Goal: Check status: Check status

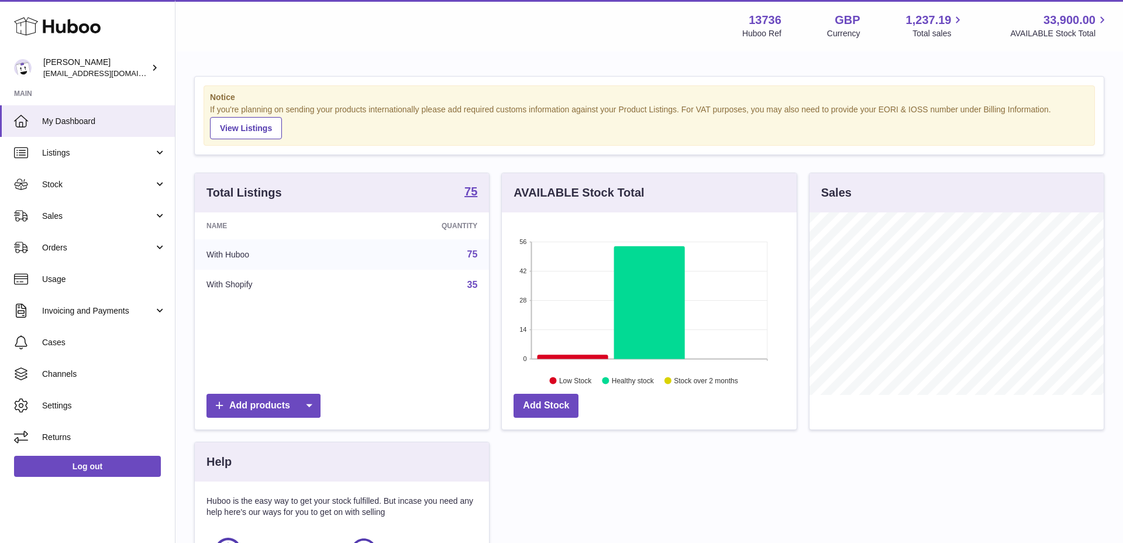
scroll to position [183, 295]
click at [159, 250] on link "Orders" at bounding box center [87, 248] width 175 height 32
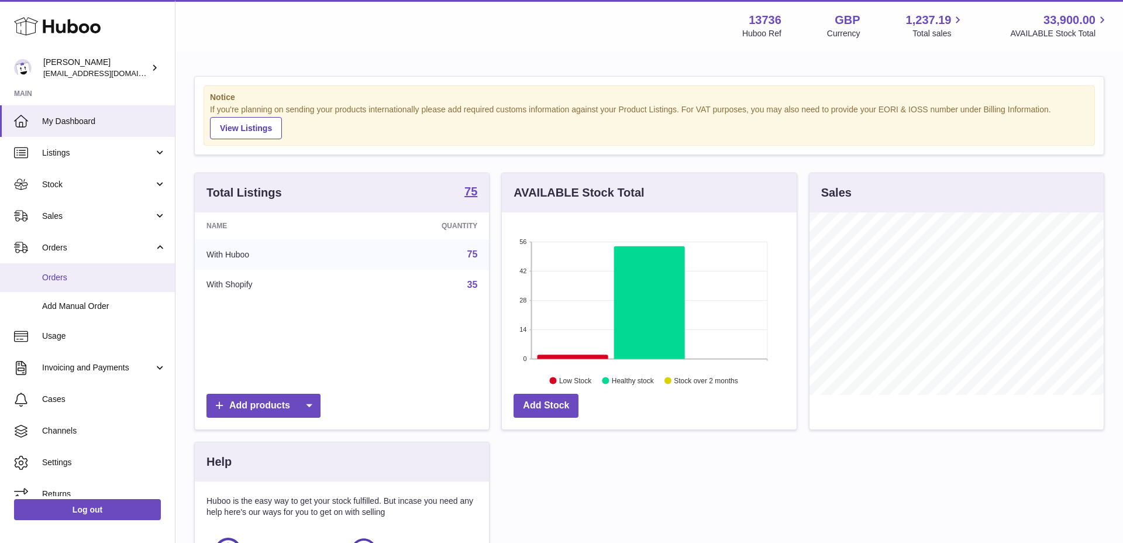
click at [85, 283] on link "Orders" at bounding box center [87, 277] width 175 height 29
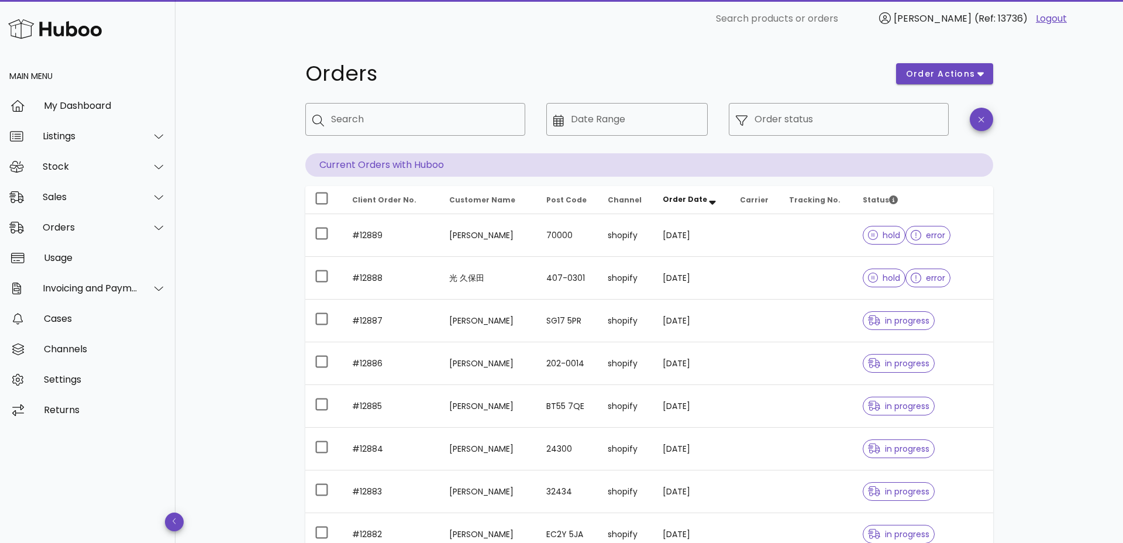
click at [696, 201] on span "Order Date" at bounding box center [685, 199] width 44 height 10
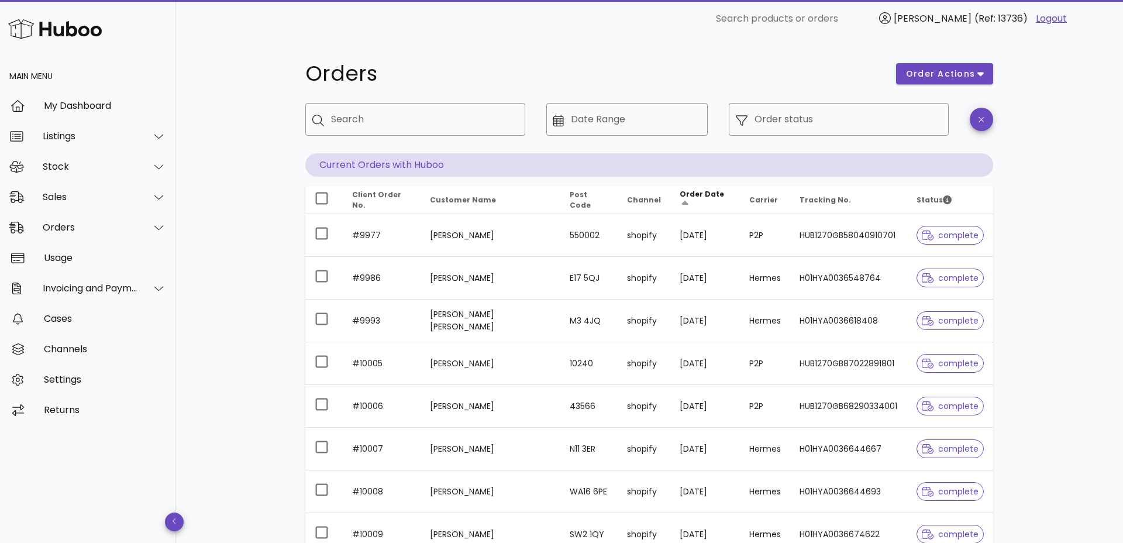
click at [690, 199] on span "Order Date" at bounding box center [702, 194] width 44 height 10
click at [680, 195] on span "Order Date" at bounding box center [702, 194] width 44 height 10
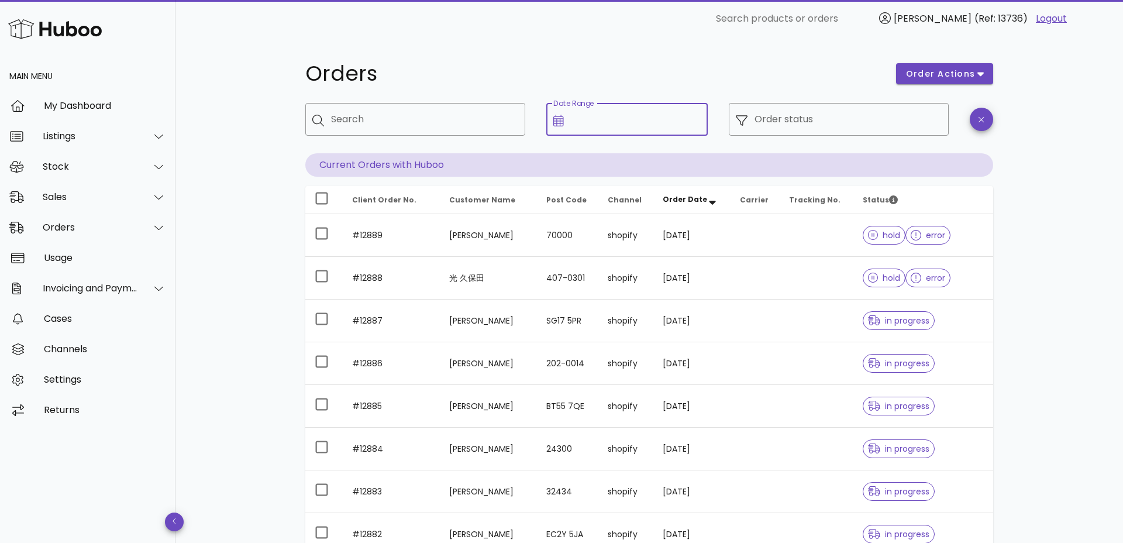
click at [597, 123] on input "Date Range" at bounding box center [636, 119] width 130 height 19
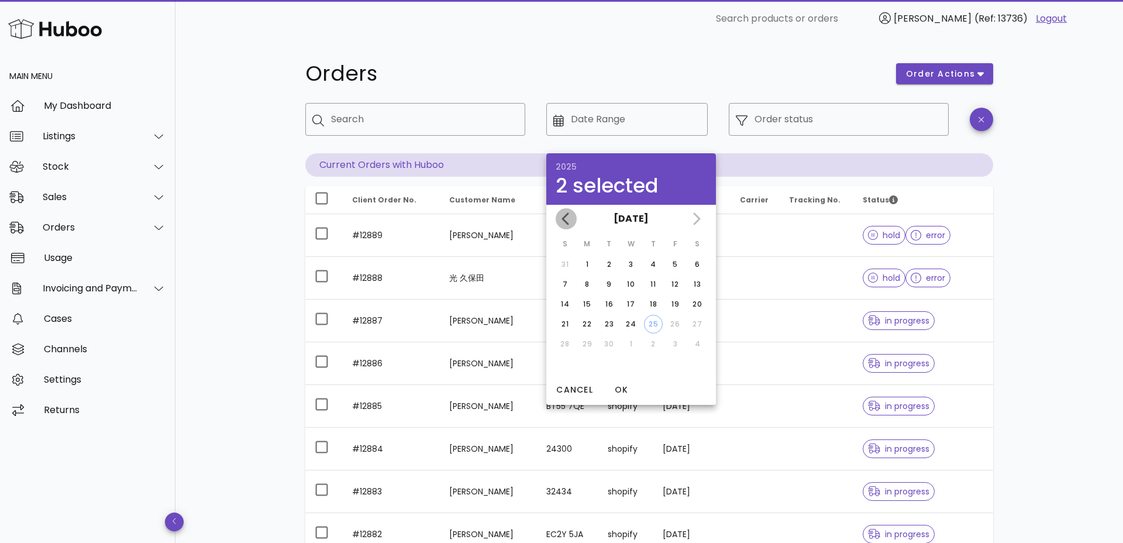
click at [565, 217] on icon "Previous month" at bounding box center [565, 218] width 7 height 12
click at [651, 262] on div "1" at bounding box center [653, 264] width 19 height 11
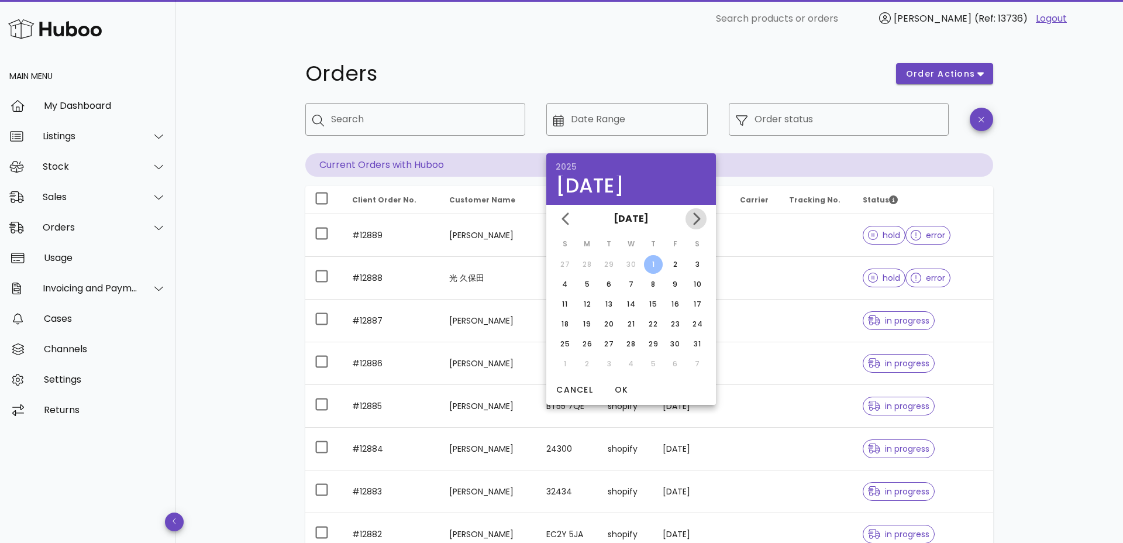
click at [694, 218] on icon "Next month" at bounding box center [696, 219] width 14 height 14
click at [651, 342] on div "31" at bounding box center [653, 344] width 19 height 11
type input "**********"
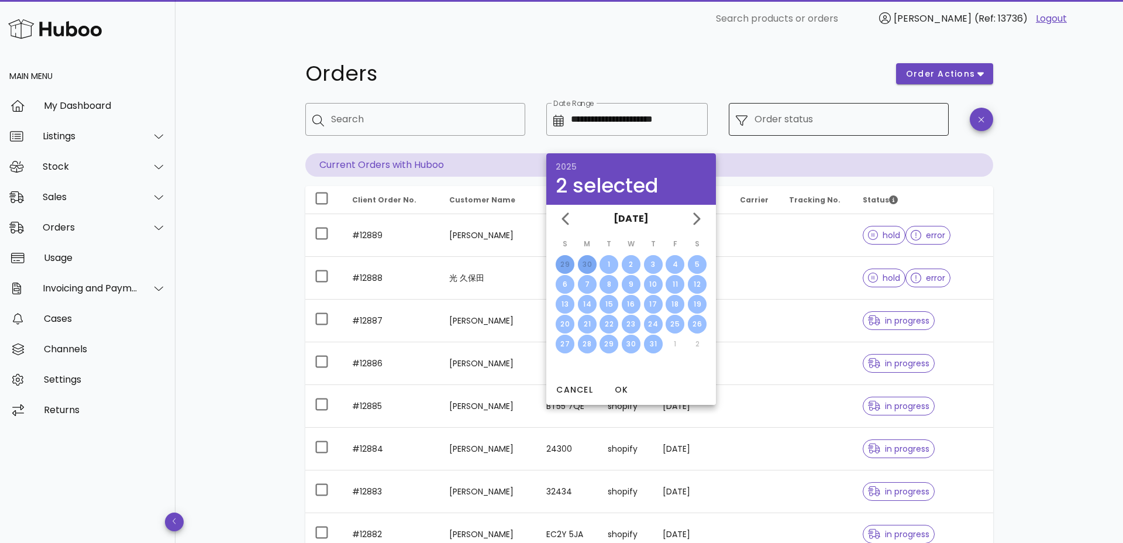
click at [644, 335] on button "31" at bounding box center [653, 344] width 19 height 19
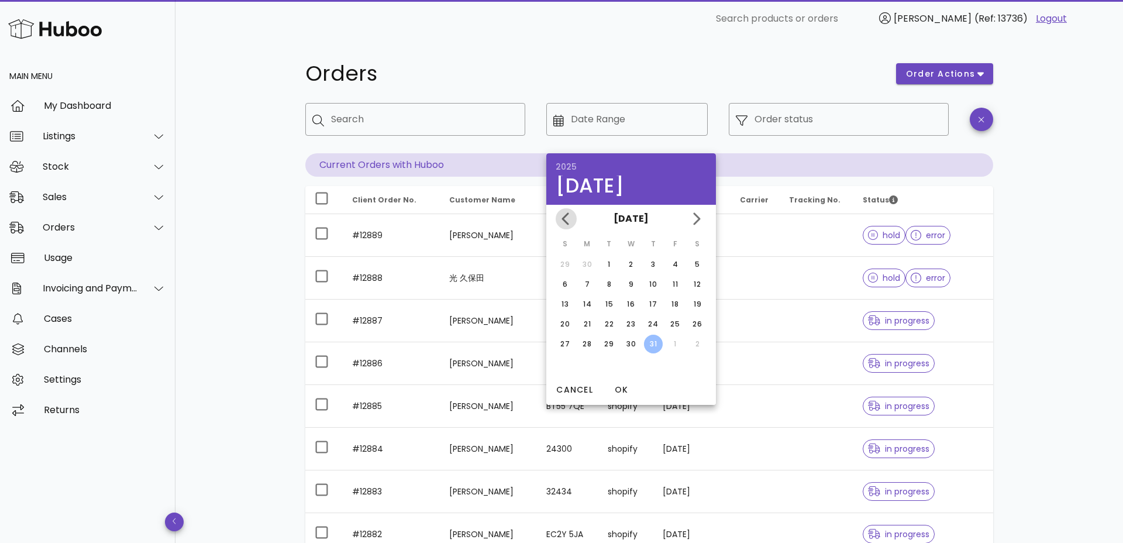
click at [566, 219] on icon "Previous month" at bounding box center [566, 219] width 14 height 14
click at [661, 266] on div "1" at bounding box center [653, 264] width 19 height 11
type input "**********"
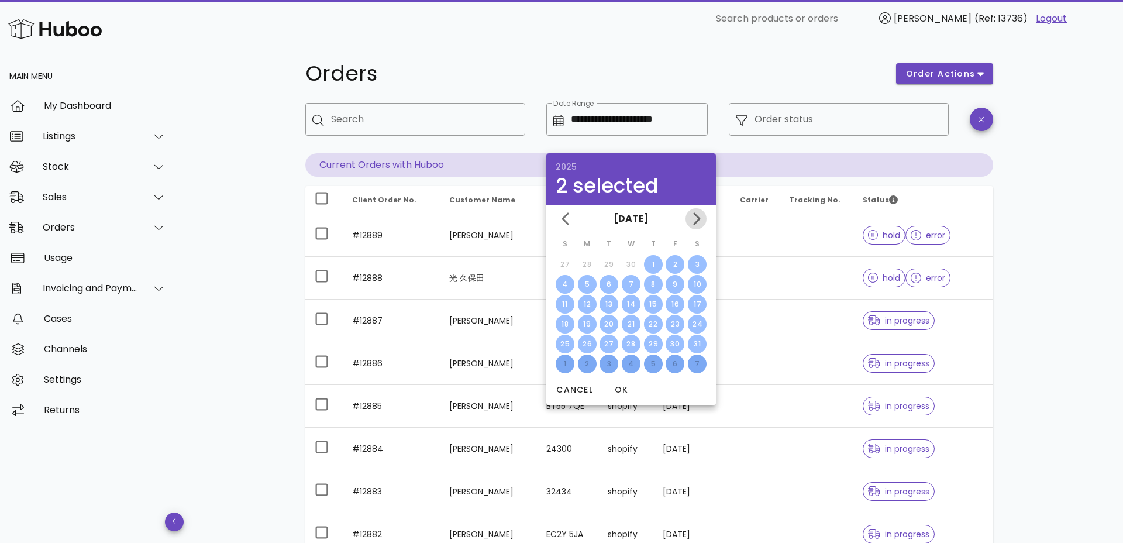
click at [695, 220] on icon "Next month" at bounding box center [696, 219] width 14 height 14
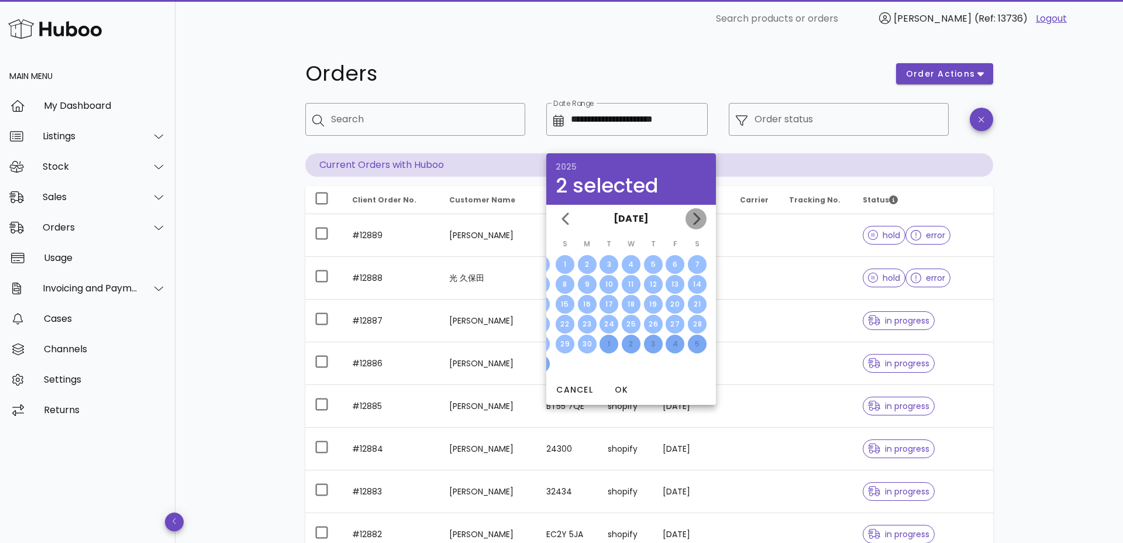
click at [695, 220] on icon "Next month" at bounding box center [696, 219] width 14 height 14
click at [649, 339] on div "31" at bounding box center [653, 344] width 19 height 11
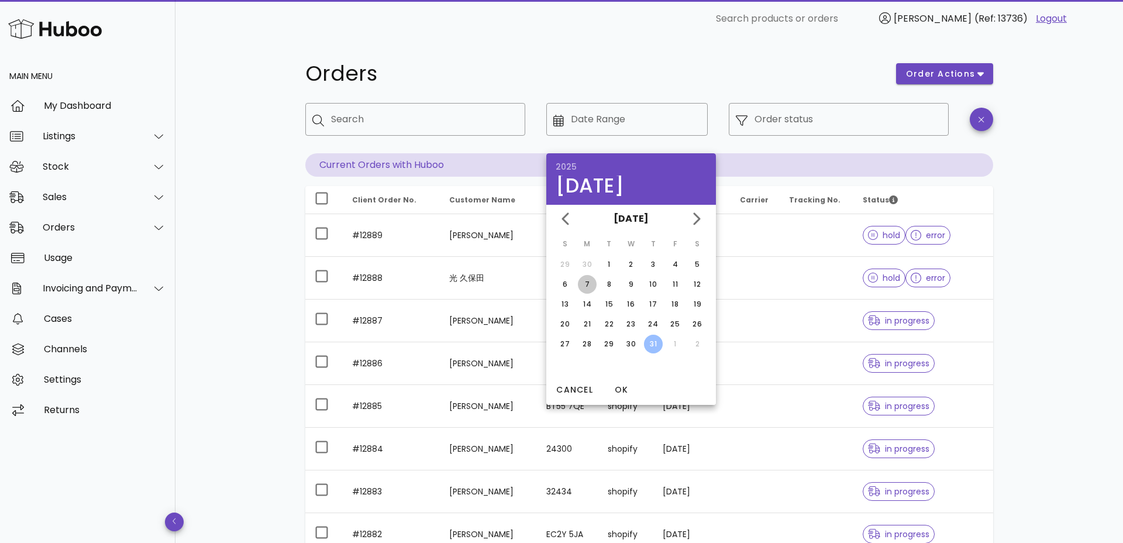
click at [588, 288] on div "7" at bounding box center [587, 284] width 19 height 11
type input "**********"
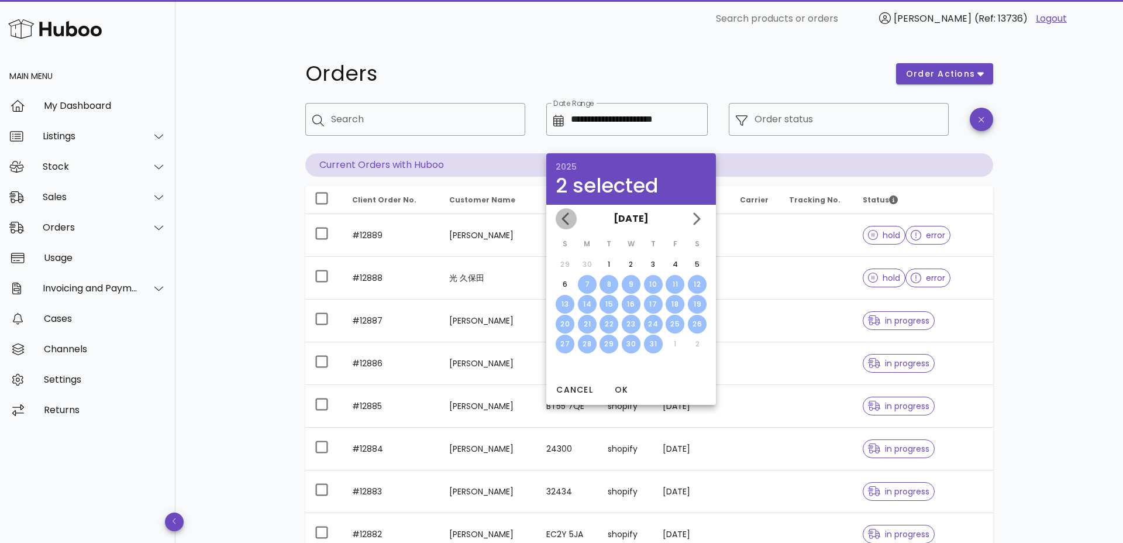
click at [566, 220] on icon "Previous month" at bounding box center [566, 219] width 14 height 14
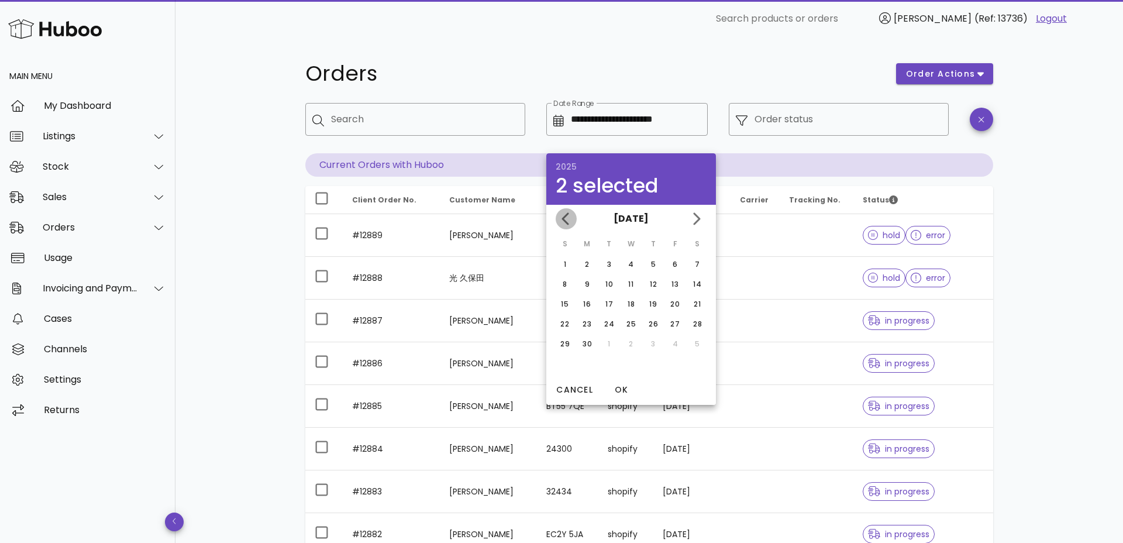
click at [566, 220] on icon "Previous month" at bounding box center [566, 219] width 14 height 14
click at [694, 221] on icon "Next month" at bounding box center [696, 219] width 14 height 14
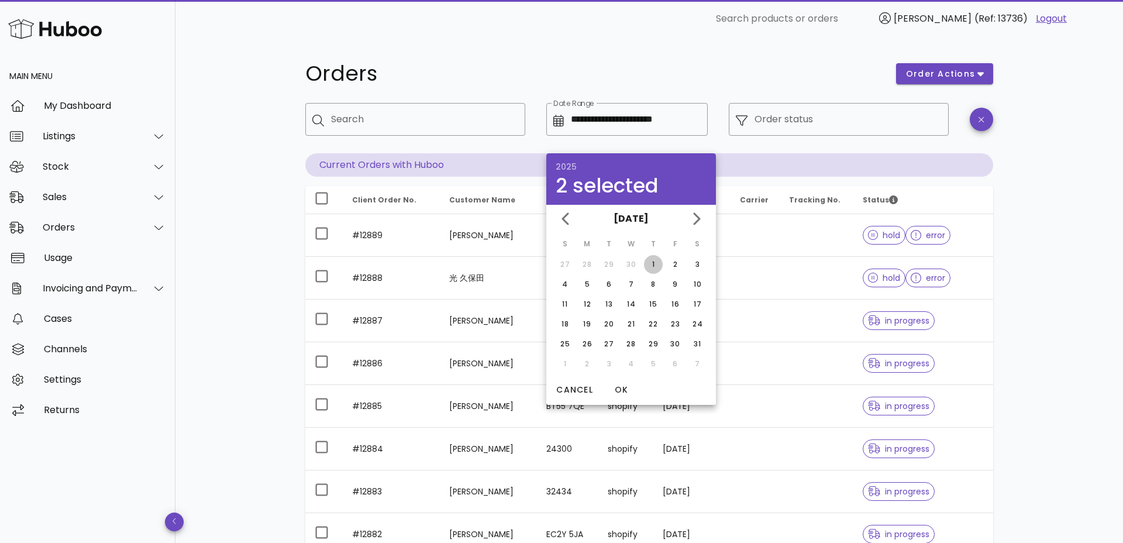
click at [652, 267] on div "1" at bounding box center [653, 264] width 19 height 11
click at [697, 221] on icon "Next month" at bounding box center [696, 218] width 7 height 12
click at [561, 362] on div "31" at bounding box center [565, 364] width 19 height 11
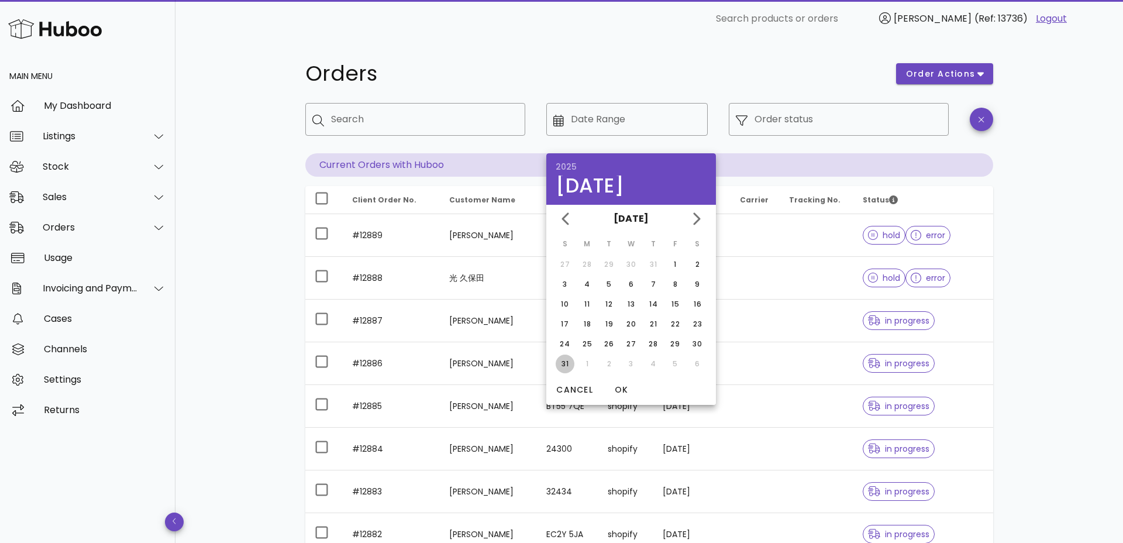
type input "**********"
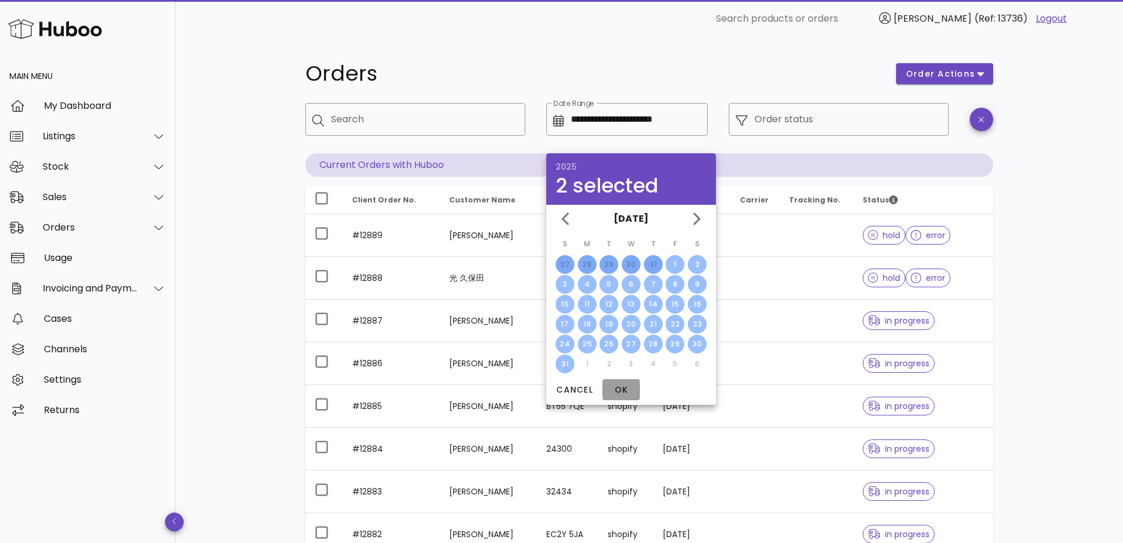
click at [625, 388] on span "OK" at bounding box center [621, 390] width 28 height 12
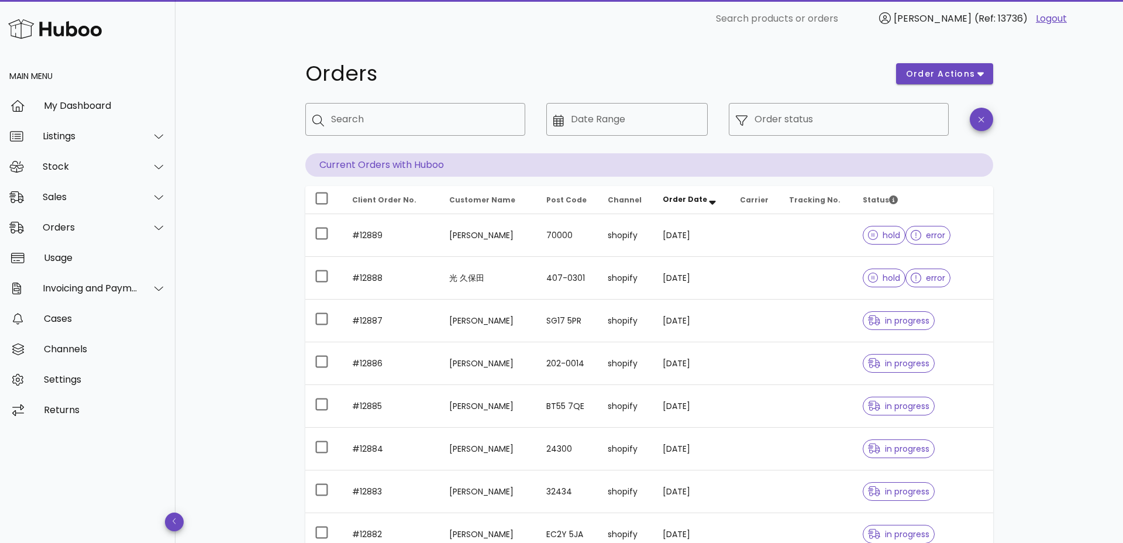
type input "**********"
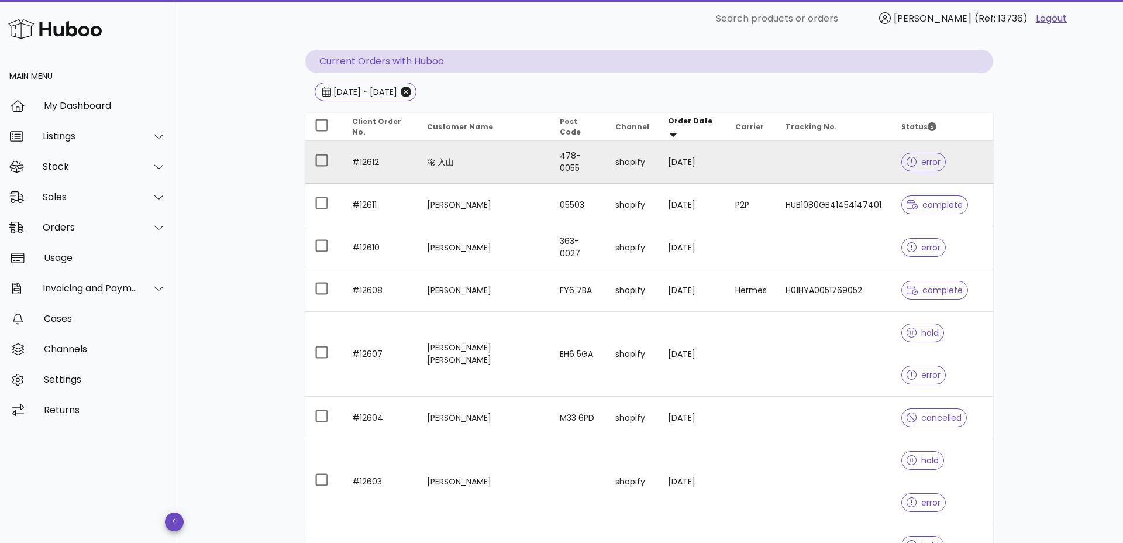
scroll to position [61, 0]
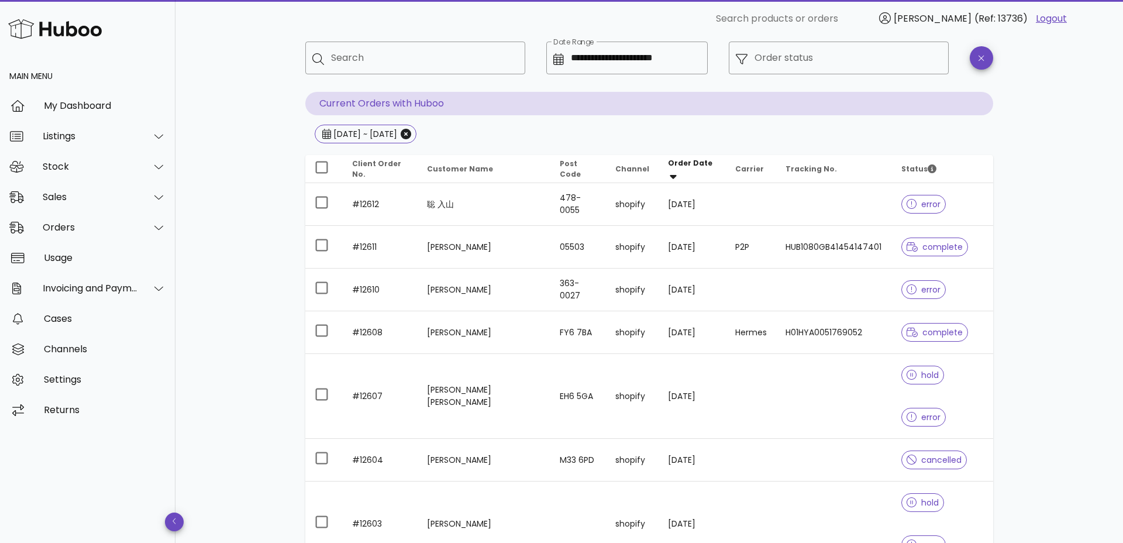
click at [679, 168] on span "Order Date" at bounding box center [690, 163] width 44 height 10
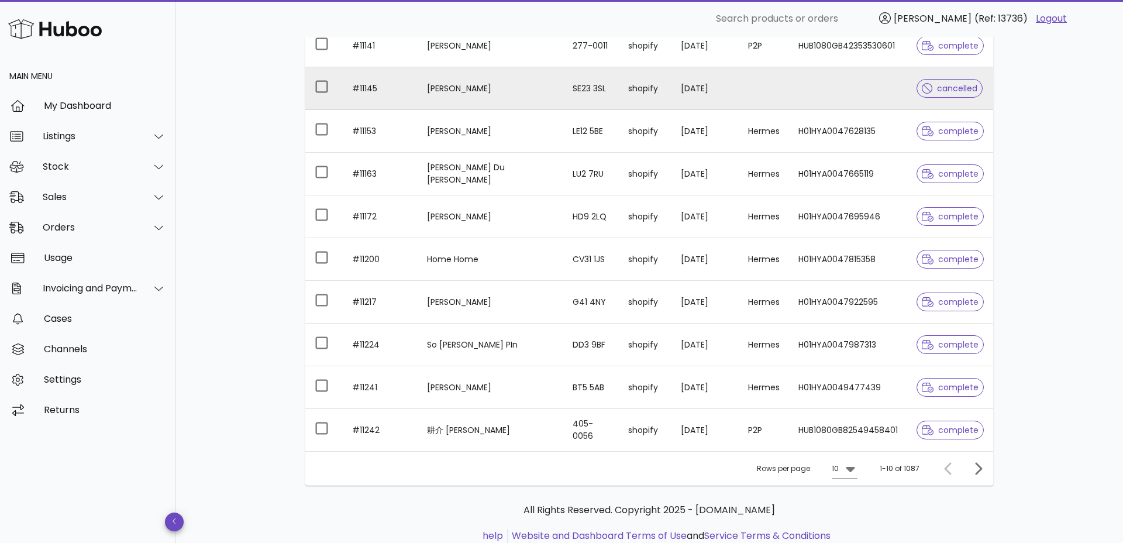
scroll to position [221, 0]
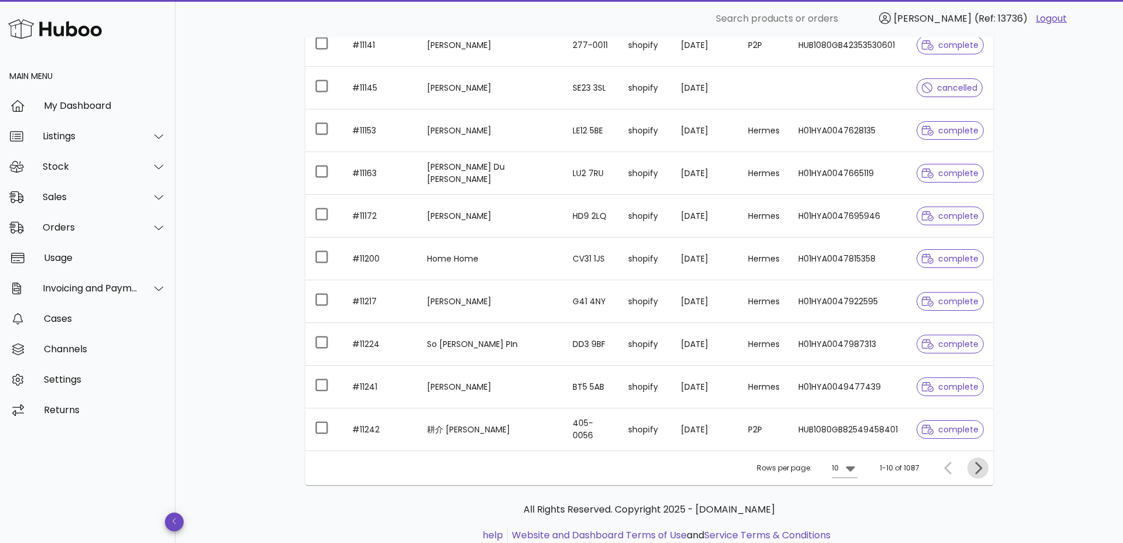
click at [976, 469] on icon "Next page" at bounding box center [978, 468] width 14 height 14
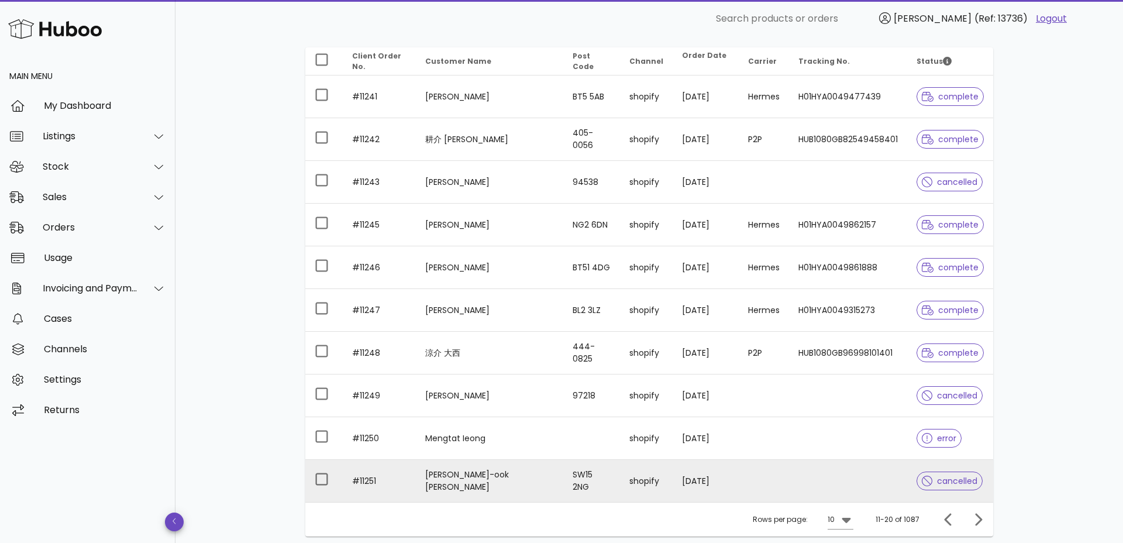
scroll to position [173, 0]
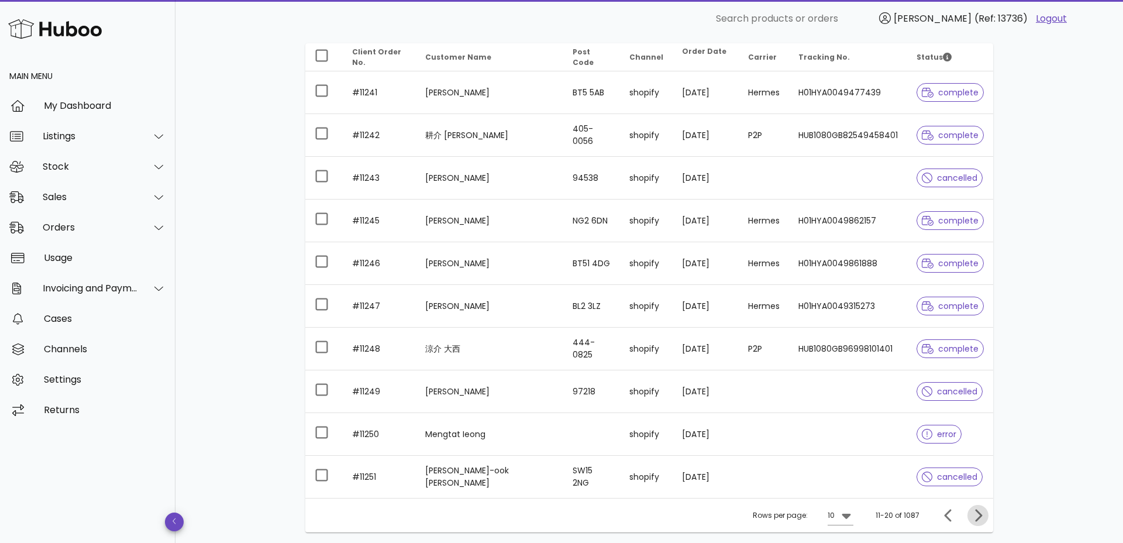
click at [974, 512] on icon "Next page" at bounding box center [978, 515] width 14 height 14
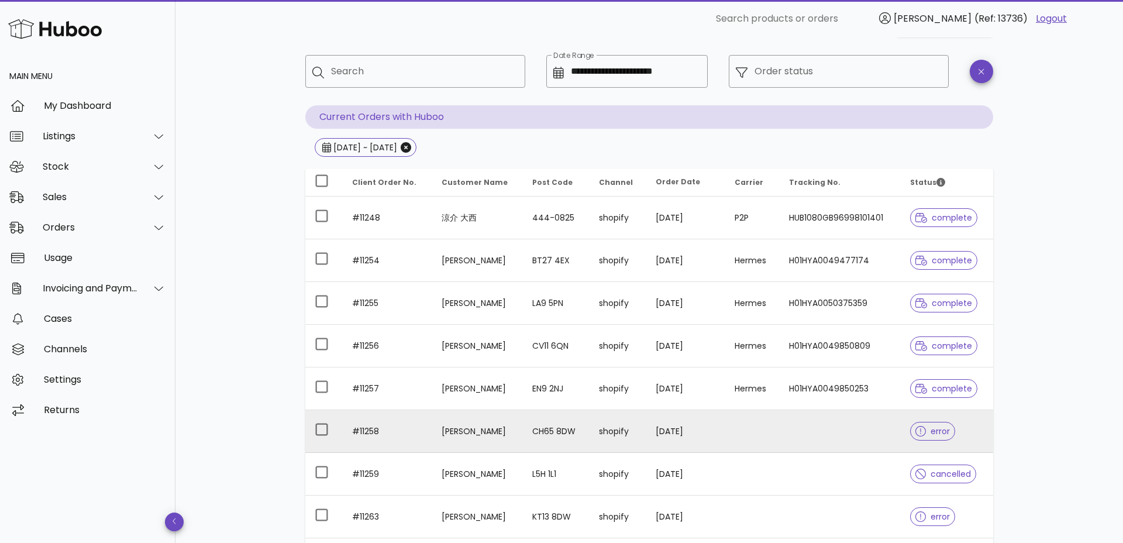
scroll to position [40, 0]
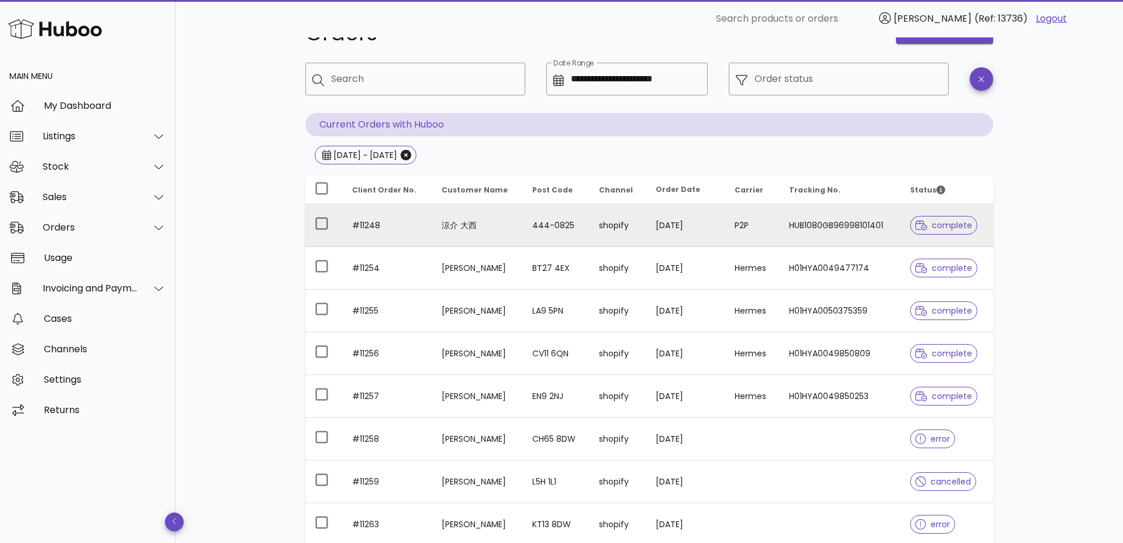
click at [723, 228] on td "[DATE]" at bounding box center [685, 225] width 79 height 43
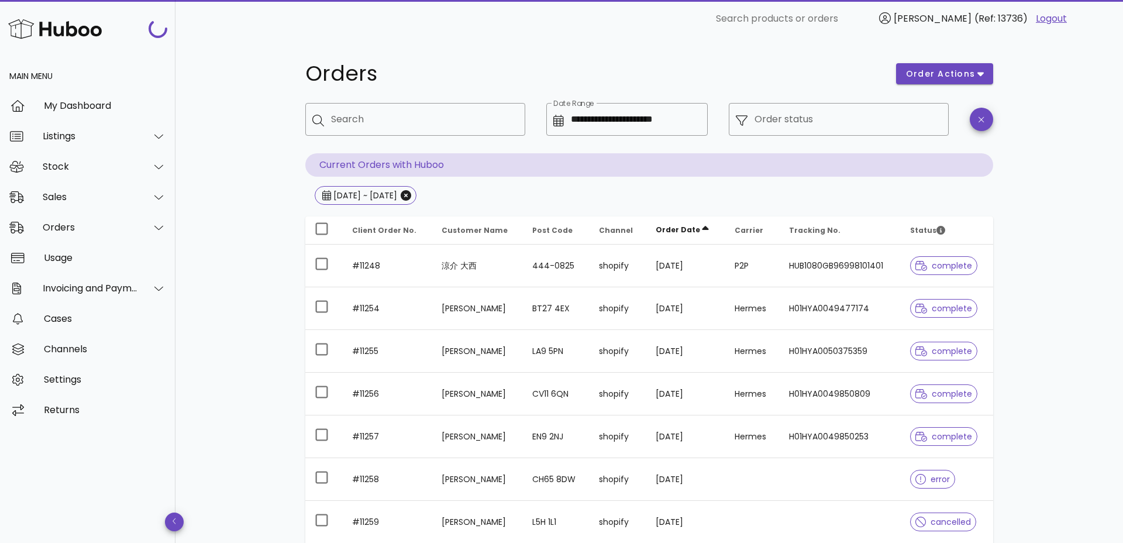
scroll to position [40, 0]
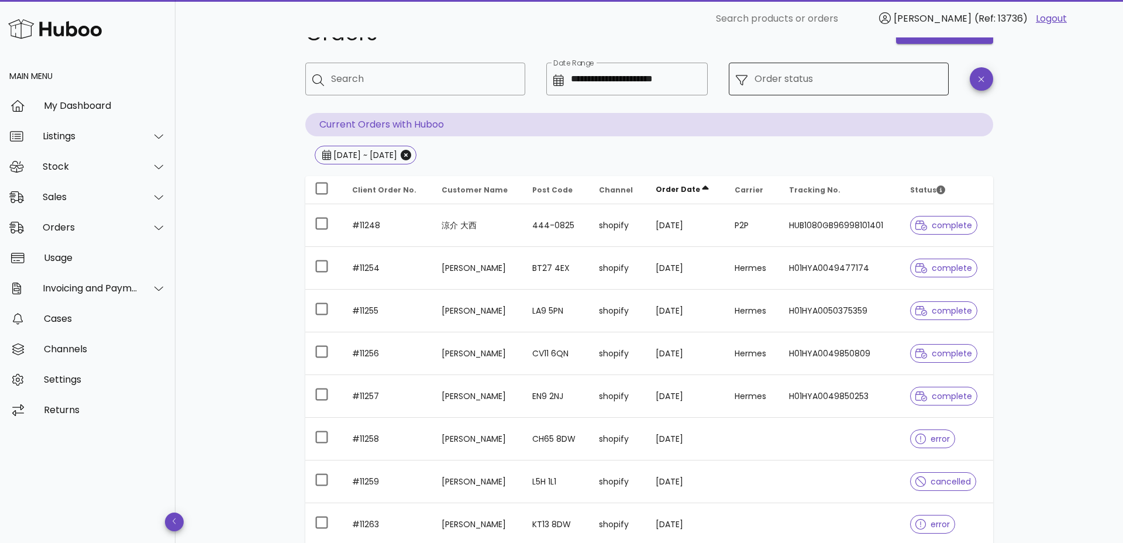
click at [817, 75] on input "Order status" at bounding box center [848, 79] width 187 height 19
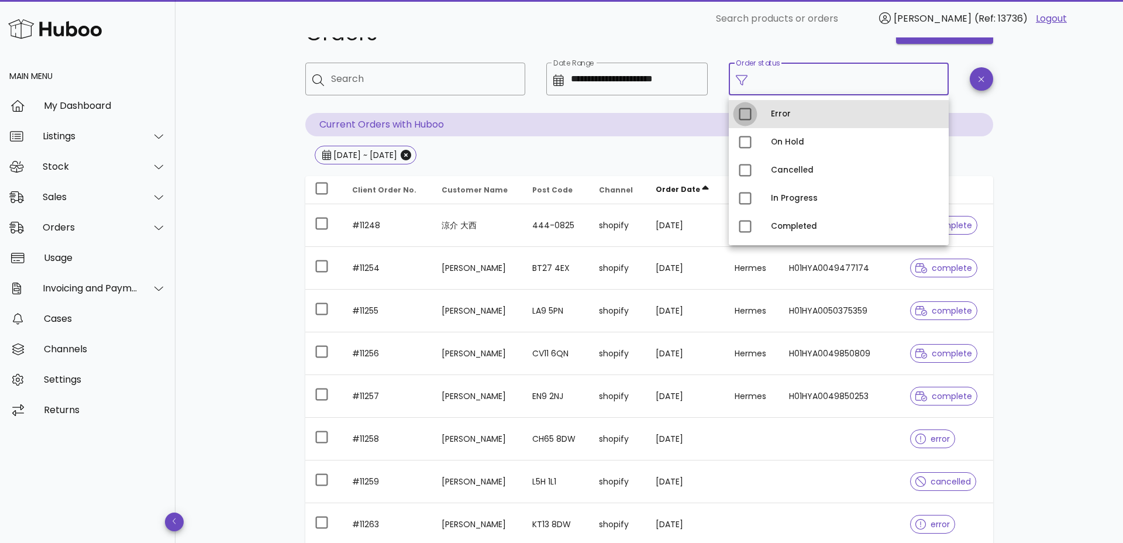
click at [746, 116] on div at bounding box center [745, 114] width 20 height 20
type input "**********"
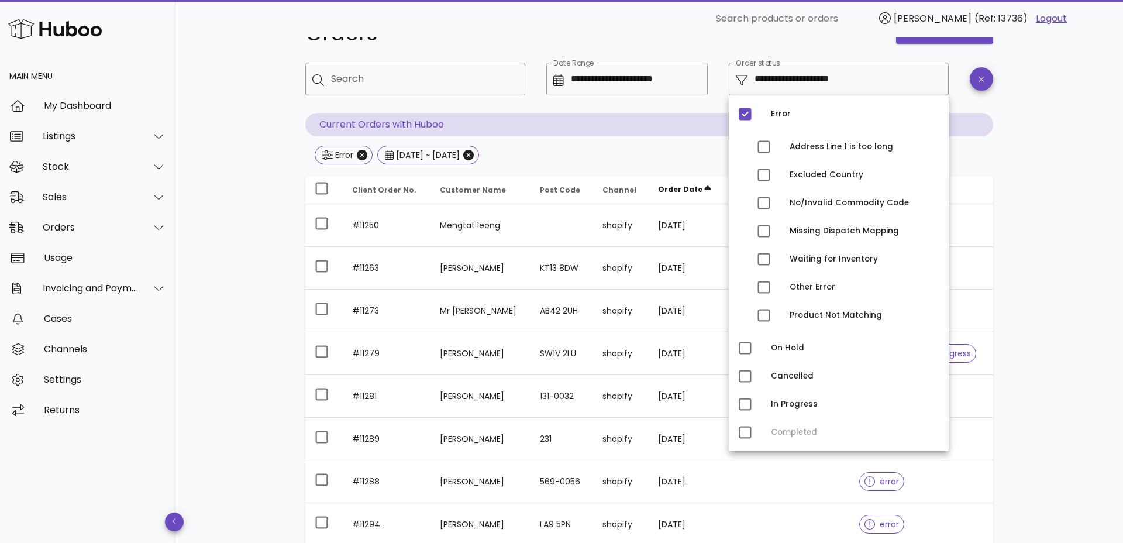
click at [691, 134] on p "Current Orders with Huboo" at bounding box center [649, 124] width 688 height 23
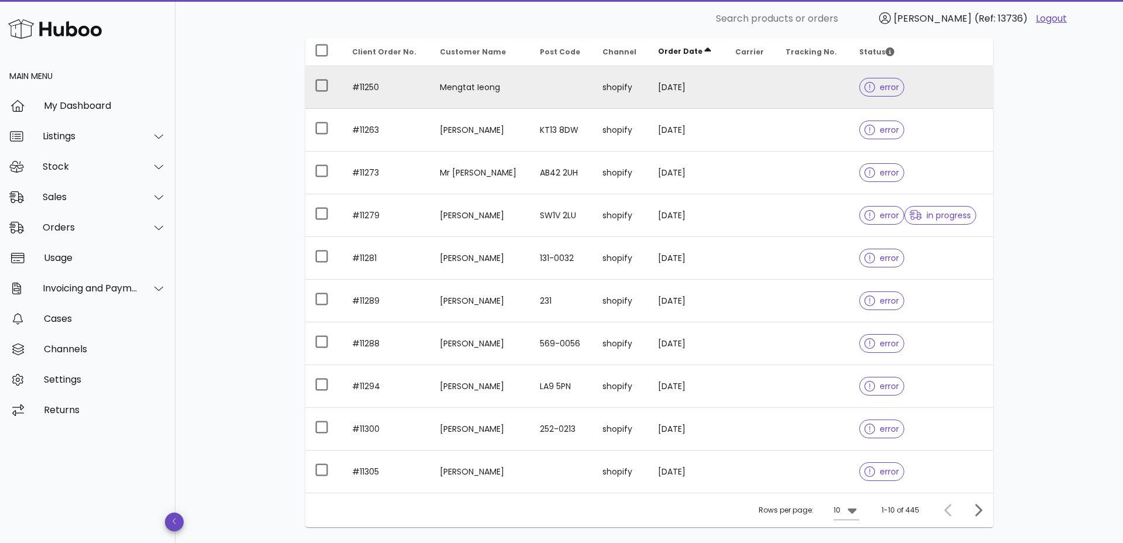
scroll to position [180, 0]
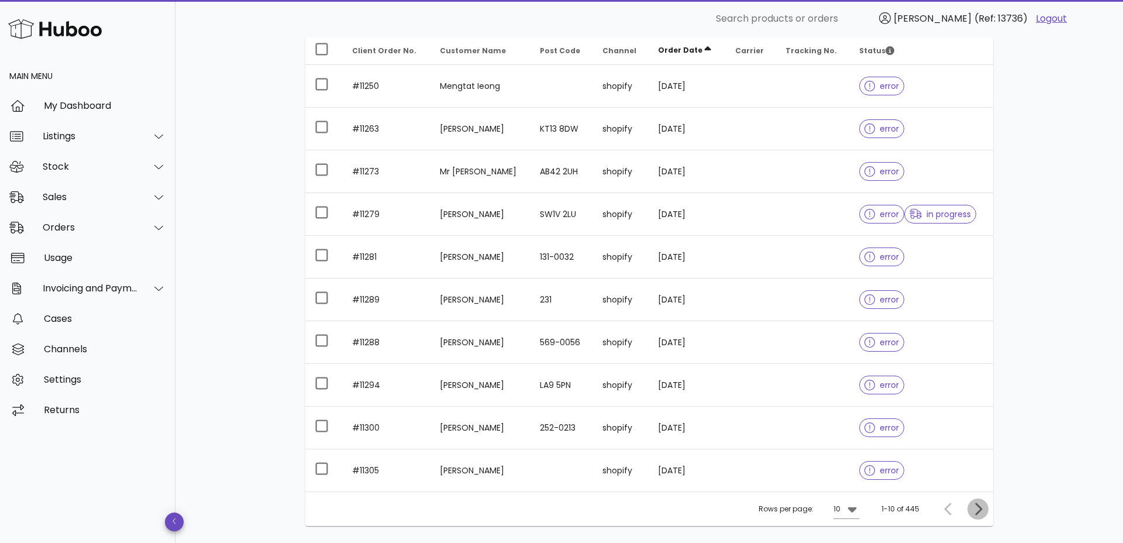
click at [978, 509] on icon "Next page" at bounding box center [978, 509] width 14 height 14
click at [979, 511] on icon "Next page" at bounding box center [978, 509] width 7 height 12
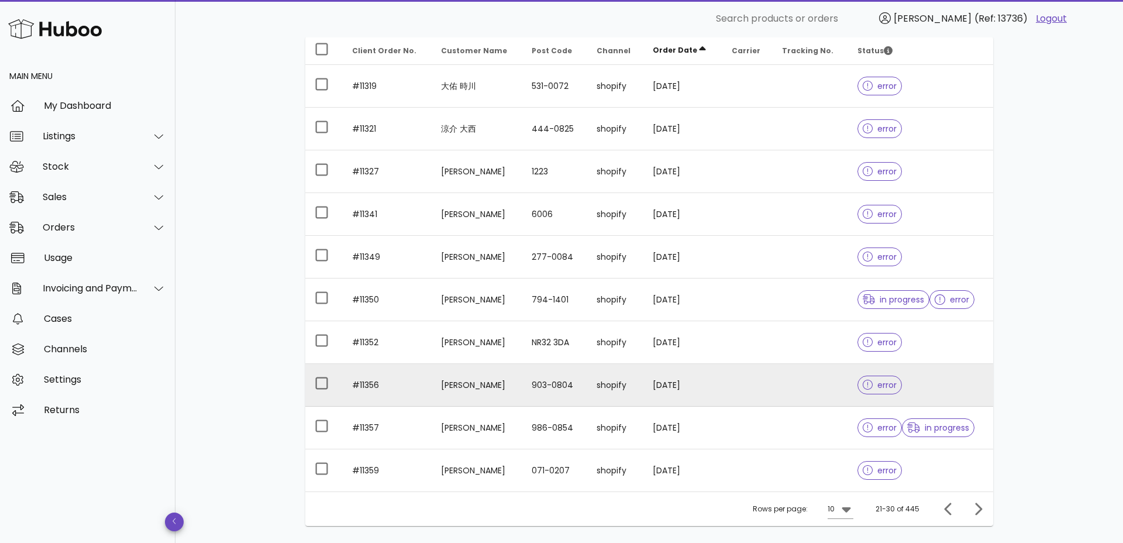
click at [765, 377] on td at bounding box center [747, 385] width 51 height 43
